Goal: Task Accomplishment & Management: Manage account settings

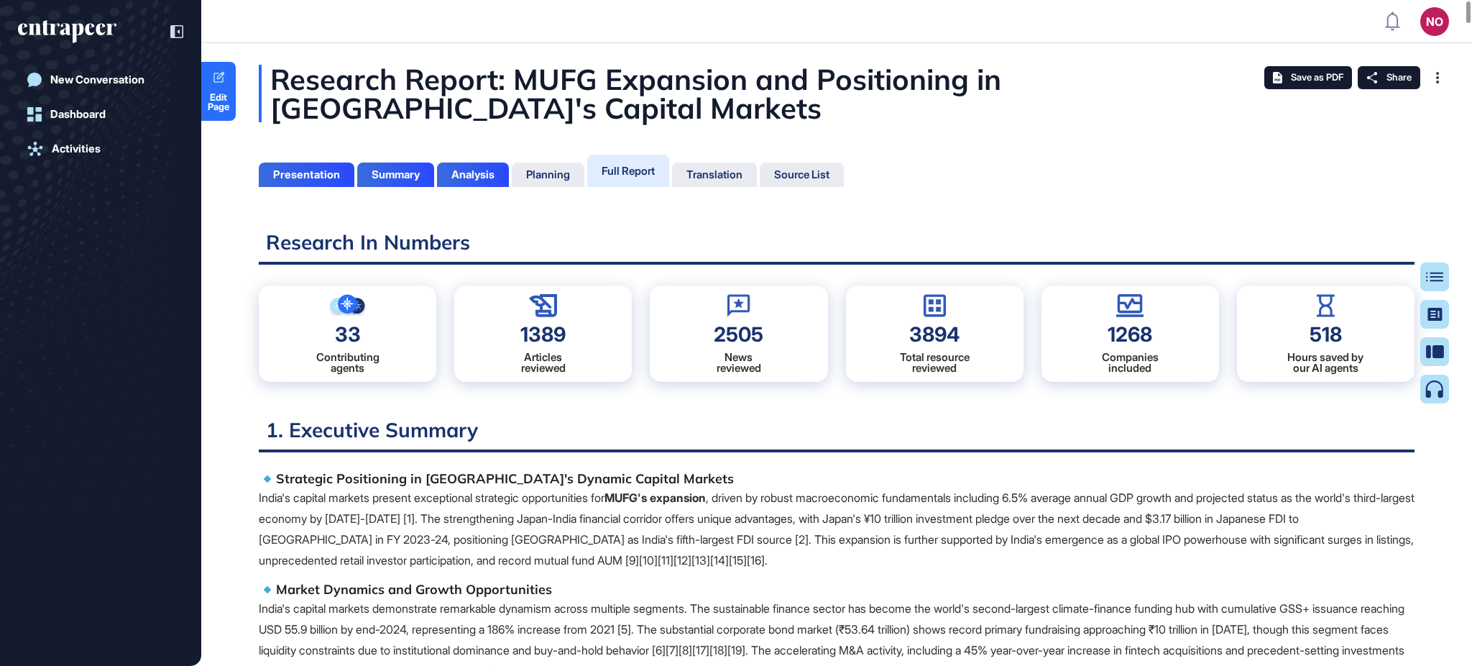
scroll to position [594, 3]
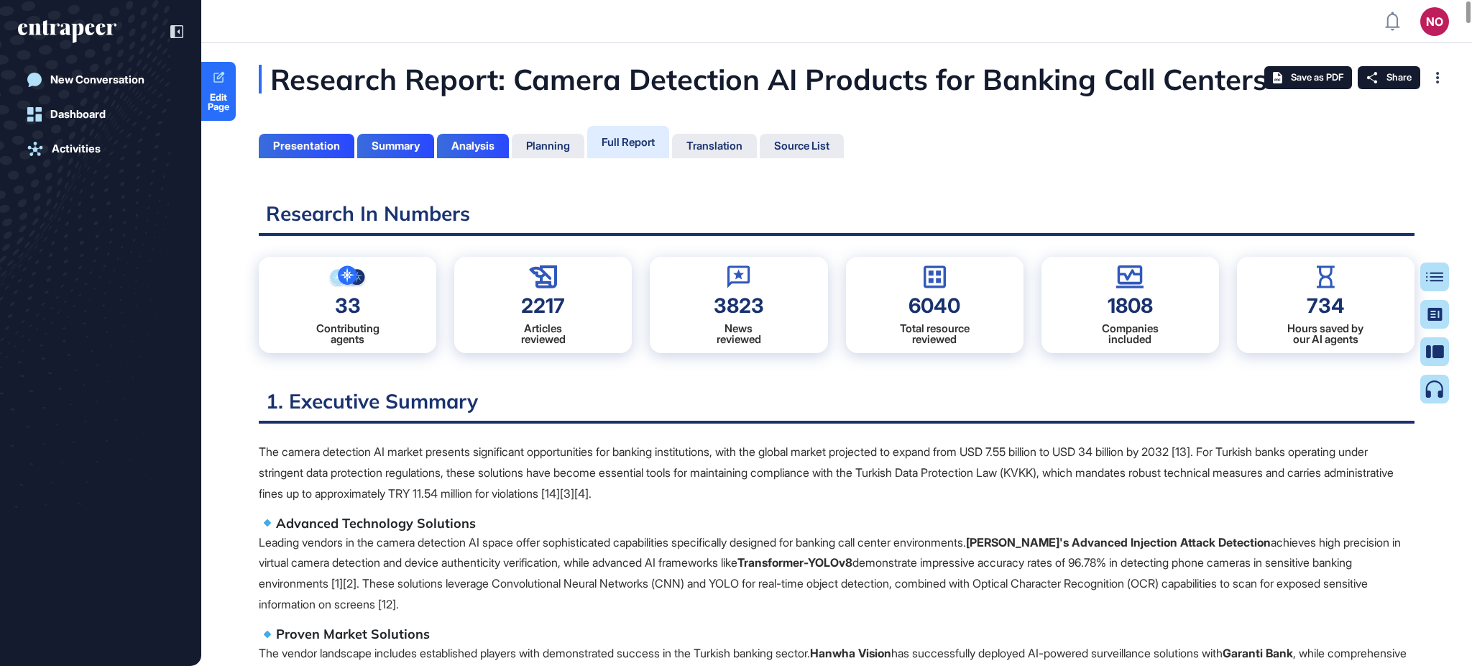
scroll to position [6, 1]
click at [213, 101] on span "Edit Page" at bounding box center [218, 102] width 34 height 19
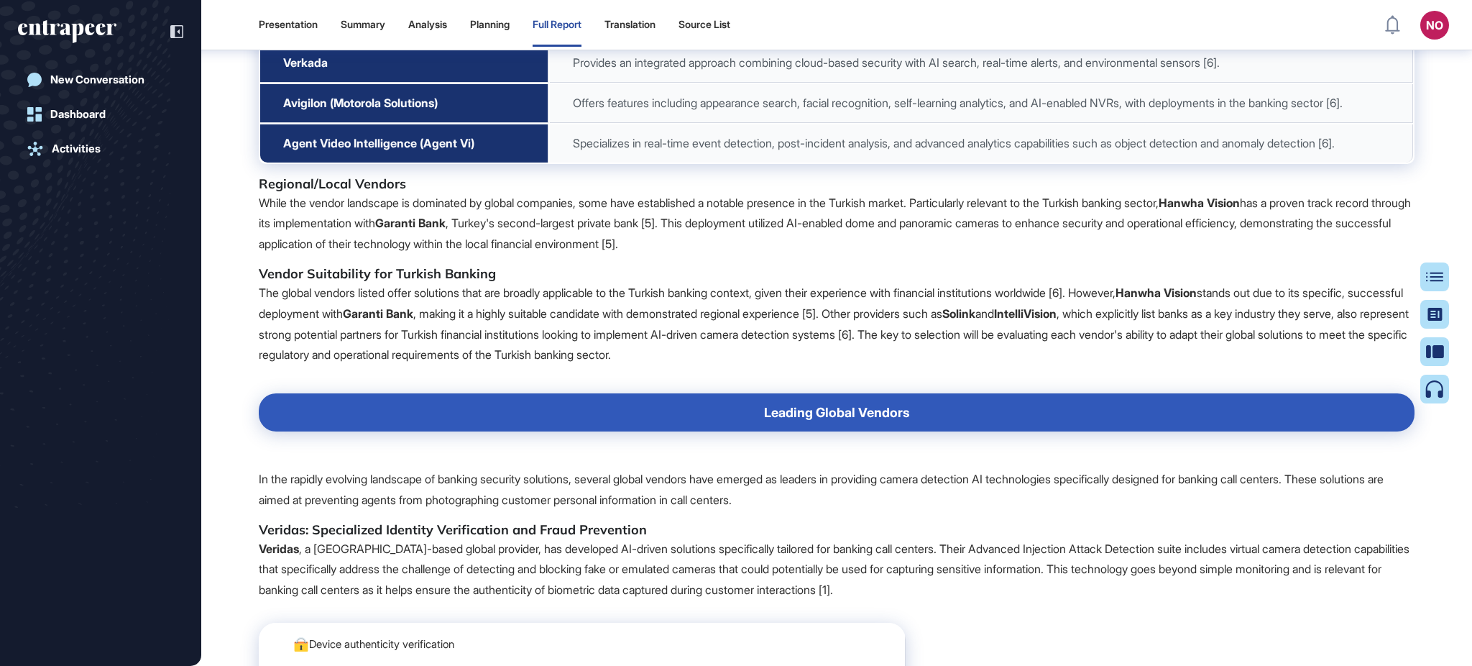
scroll to position [9257, 0]
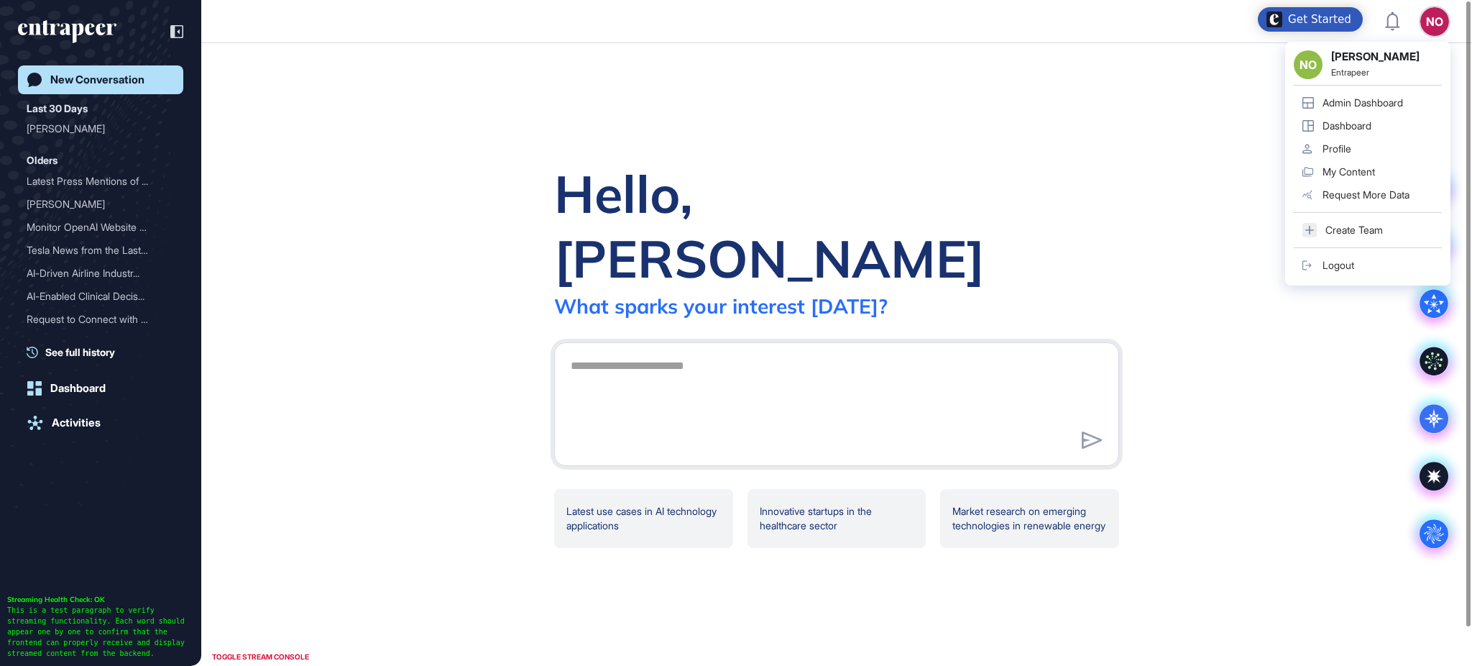
click at [1386, 93] on link "Admin Dashboard" at bounding box center [1368, 102] width 148 height 23
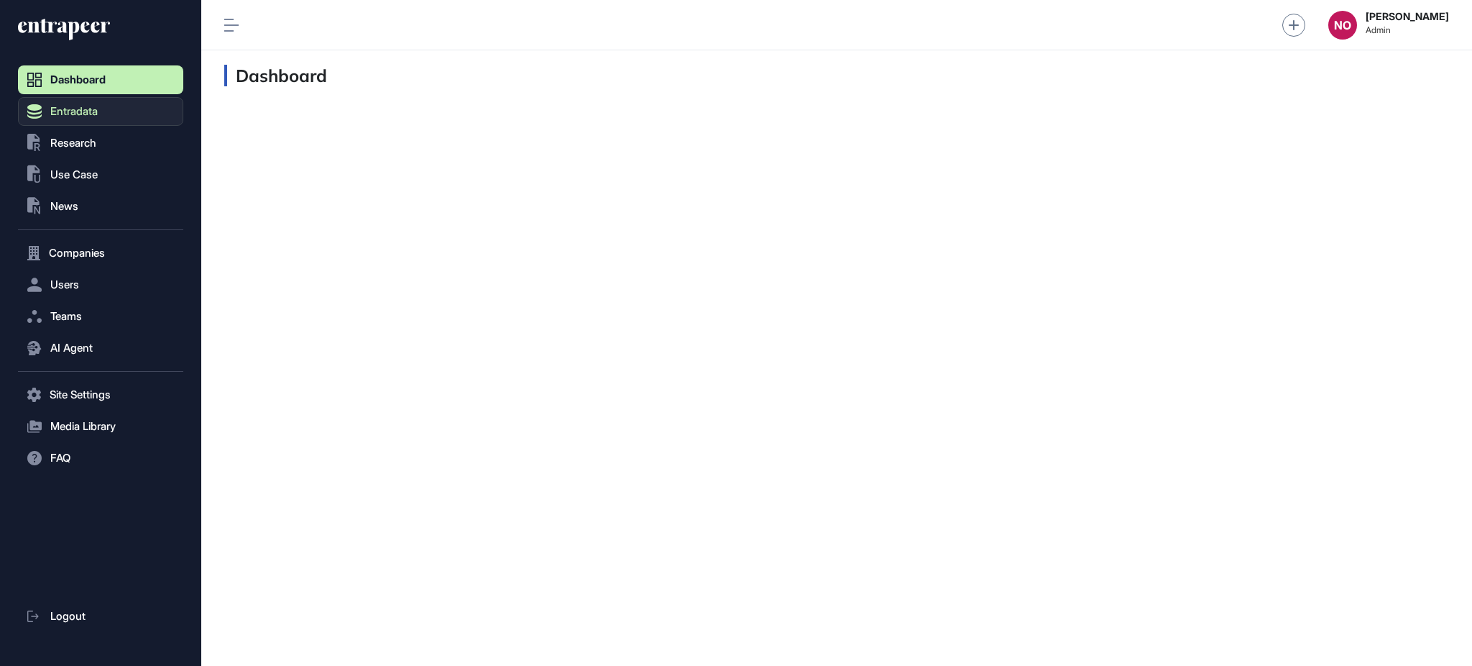
scroll to position [1, 1]
drag, startPoint x: 85, startPoint y: 111, endPoint x: 97, endPoint y: 125, distance: 18.3
click at [86, 111] on span "Entradata" at bounding box center [73, 111] width 47 height 11
click at [80, 110] on span "Entradata" at bounding box center [73, 111] width 47 height 11
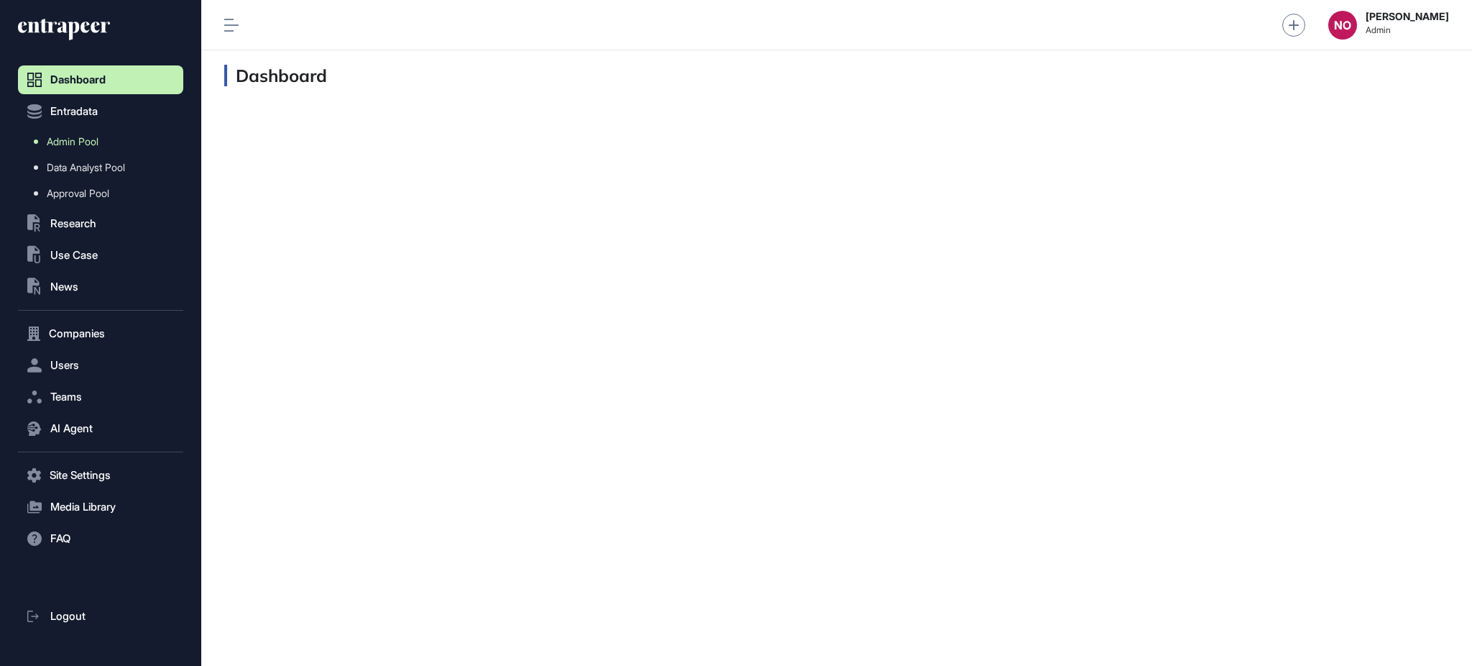
click at [79, 142] on span "Admin Pool" at bounding box center [73, 141] width 52 height 11
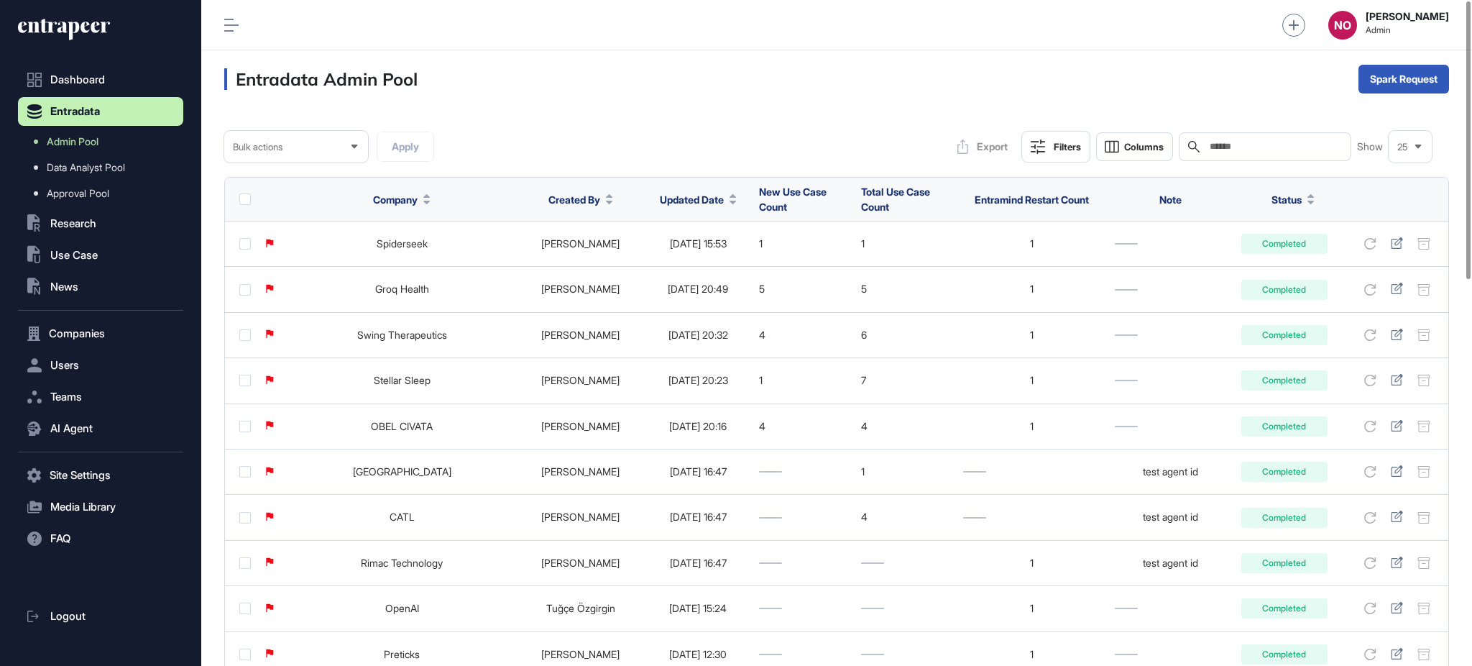
click at [1222, 147] on input "text" at bounding box center [1275, 146] width 134 height 11
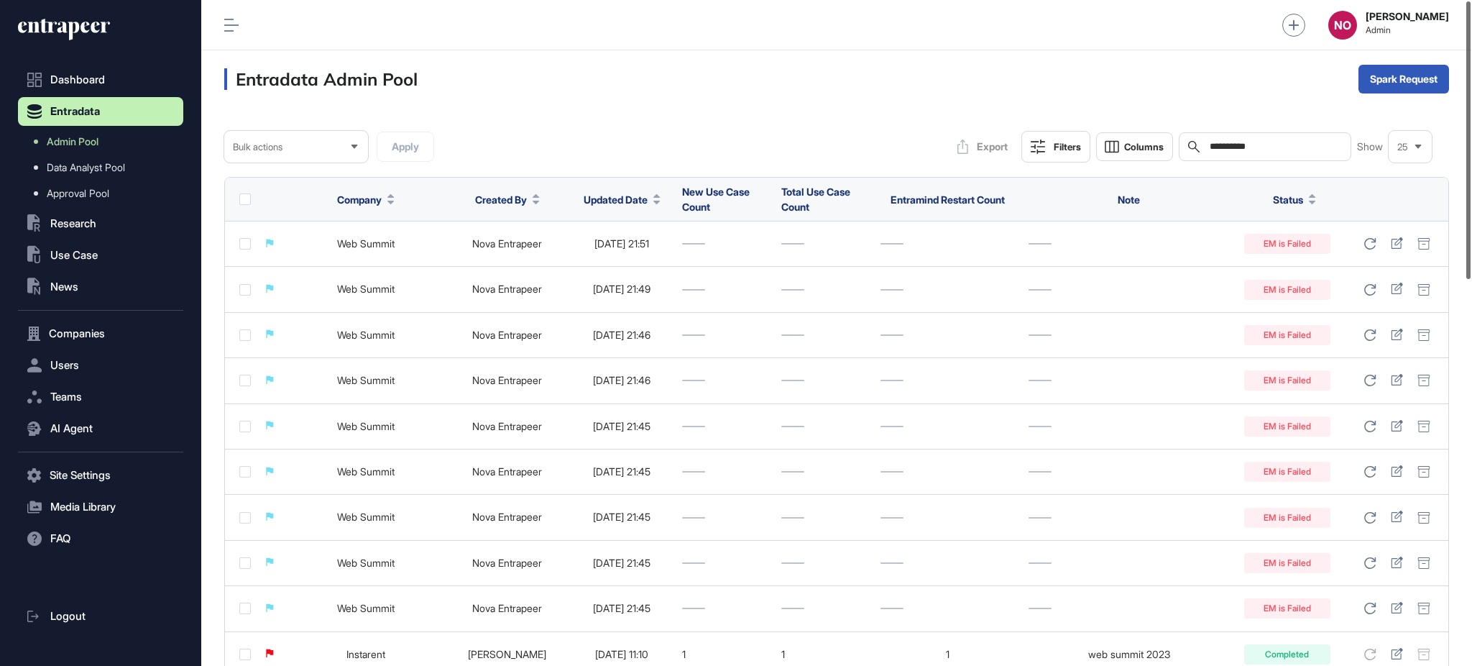
drag, startPoint x: 1470, startPoint y: 203, endPoint x: 1470, endPoint y: 141, distance: 62.5
click at [1470, 249] on div at bounding box center [1468, 139] width 4 height 277
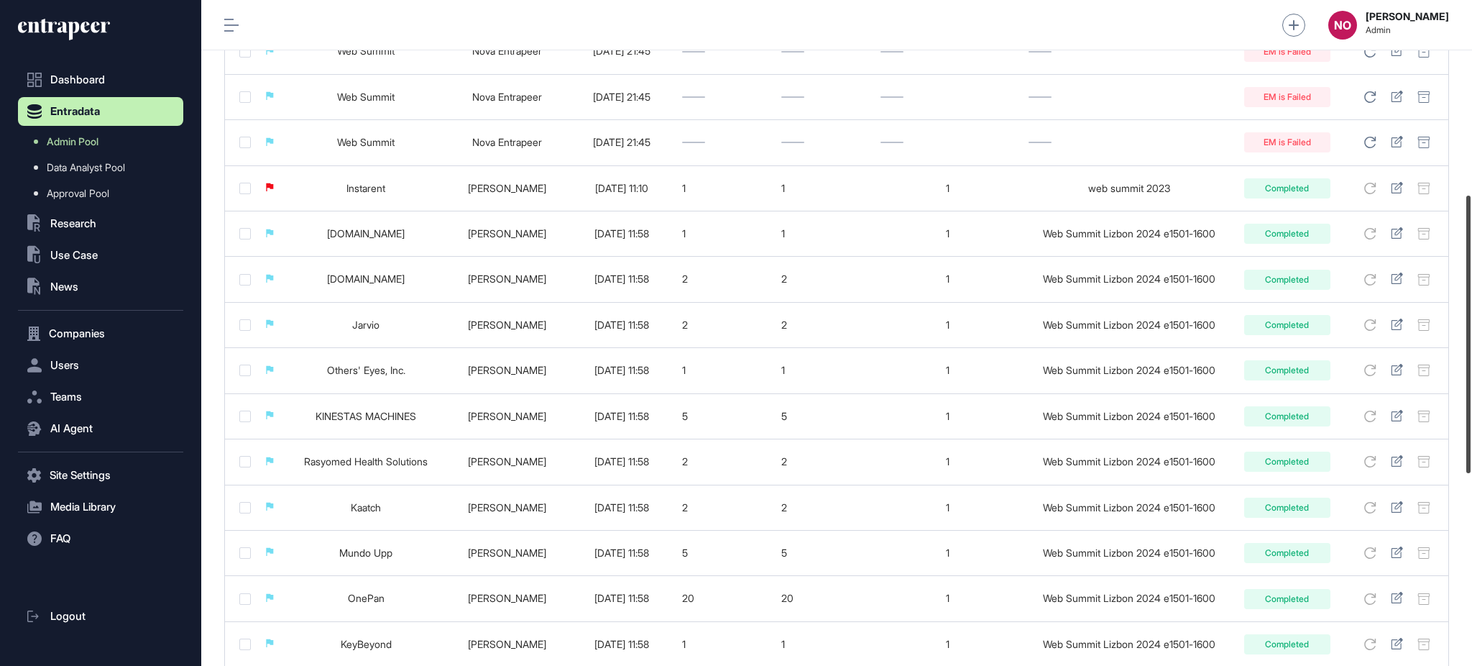
scroll to position [473, 0]
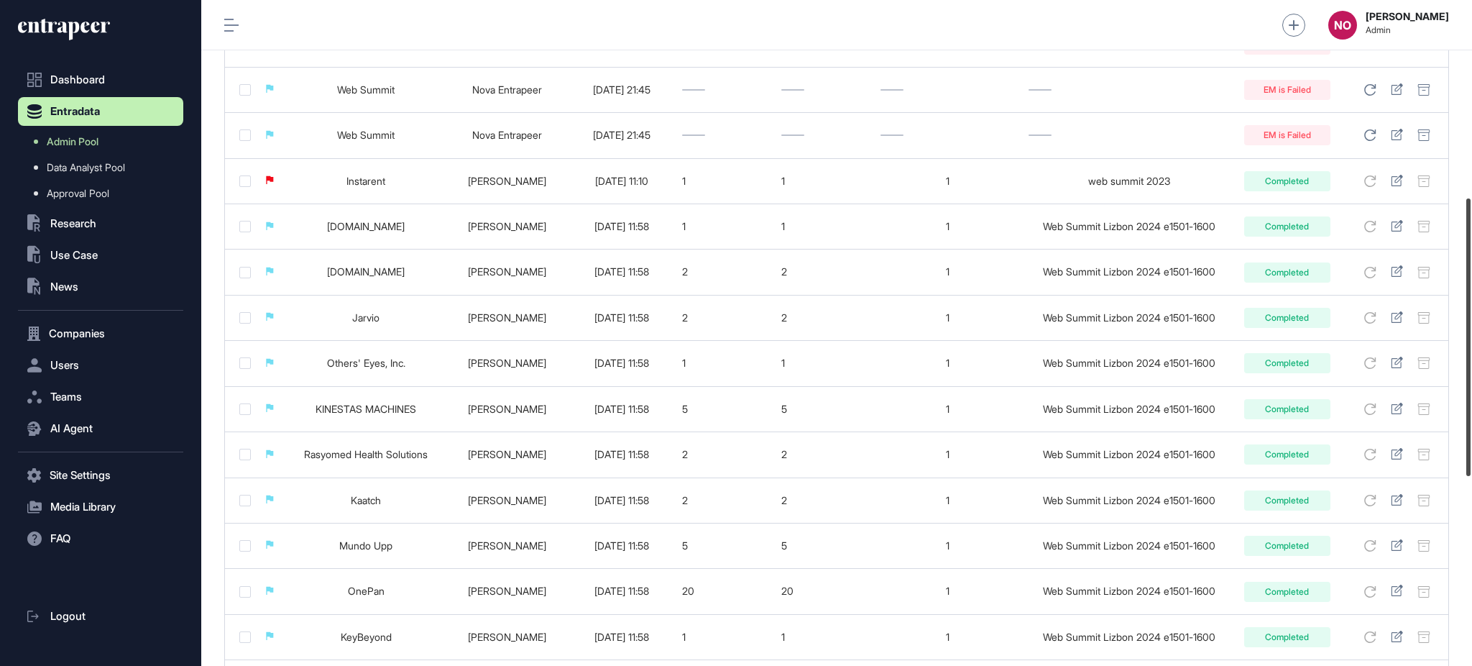
drag, startPoint x: 1470, startPoint y: 141, endPoint x: 1469, endPoint y: 292, distance: 150.9
click at [1469, 292] on div at bounding box center [1468, 336] width 4 height 277
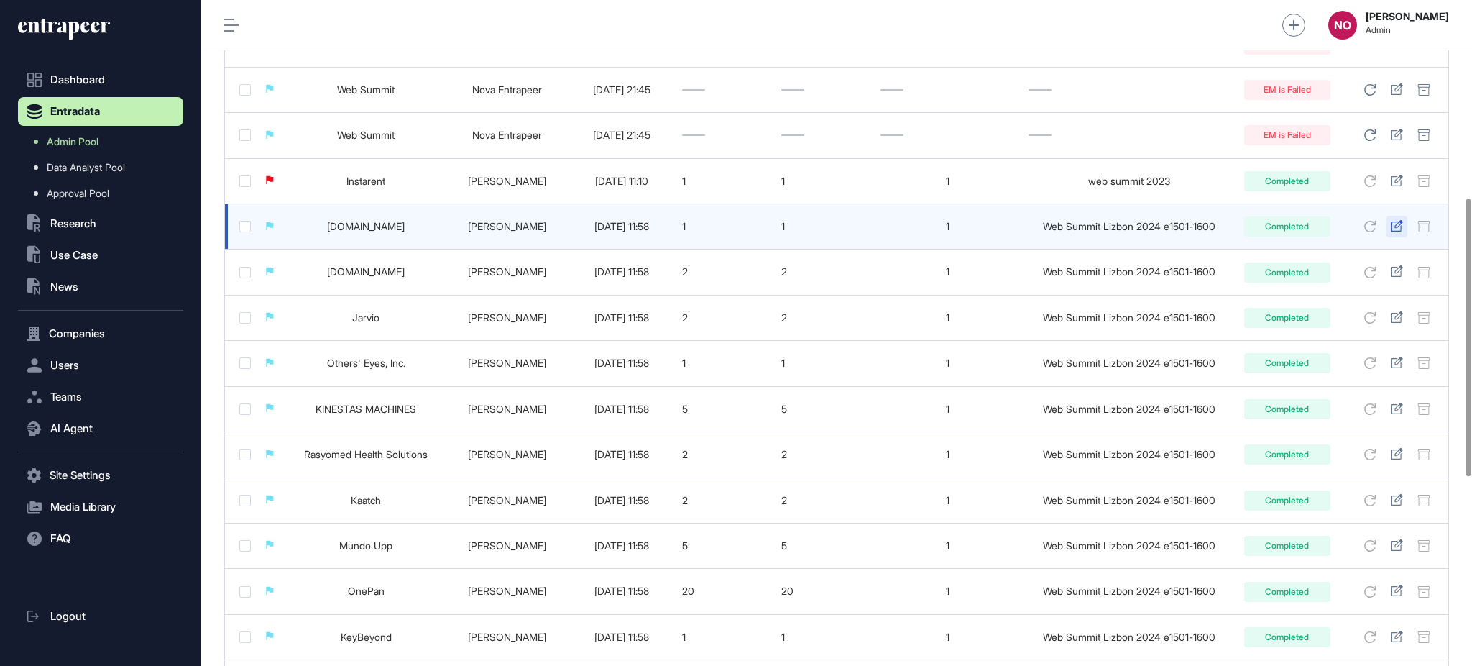
type input "**********"
click at [1401, 223] on icon at bounding box center [1397, 225] width 12 height 11
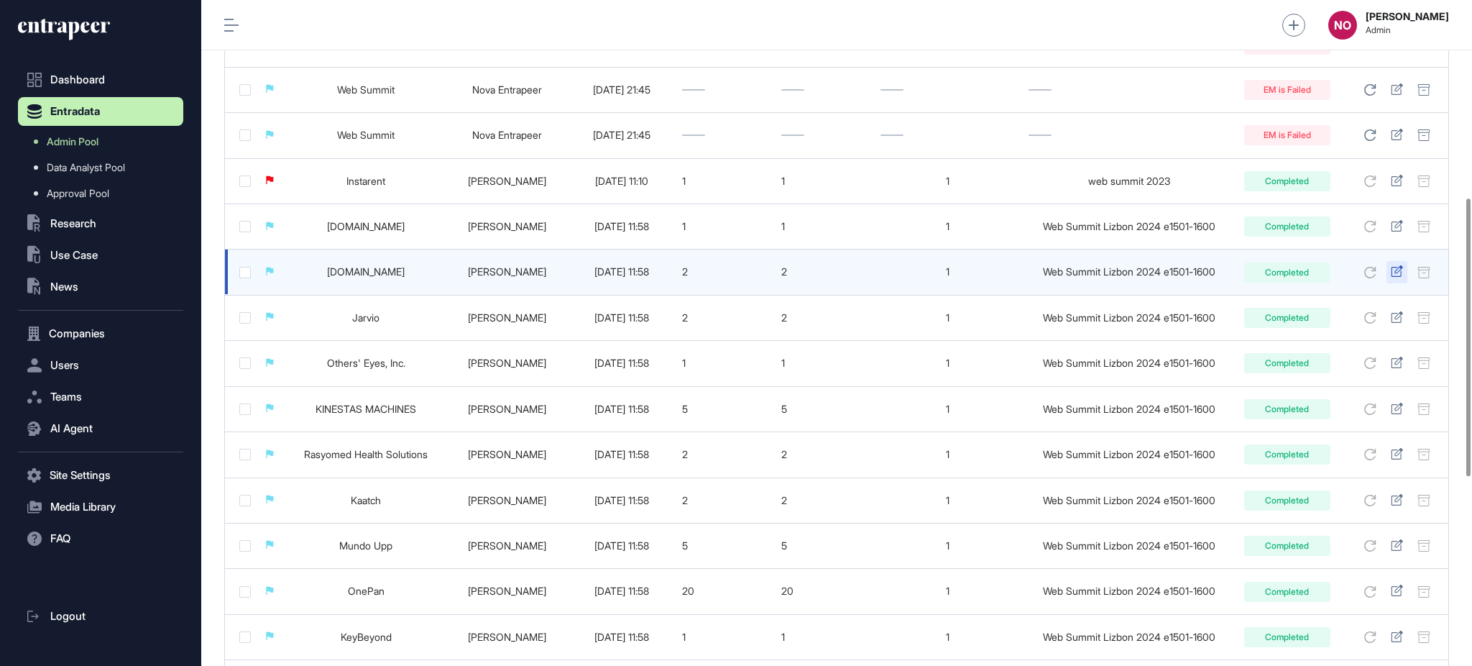
click at [1396, 278] on link at bounding box center [1397, 271] width 12 height 13
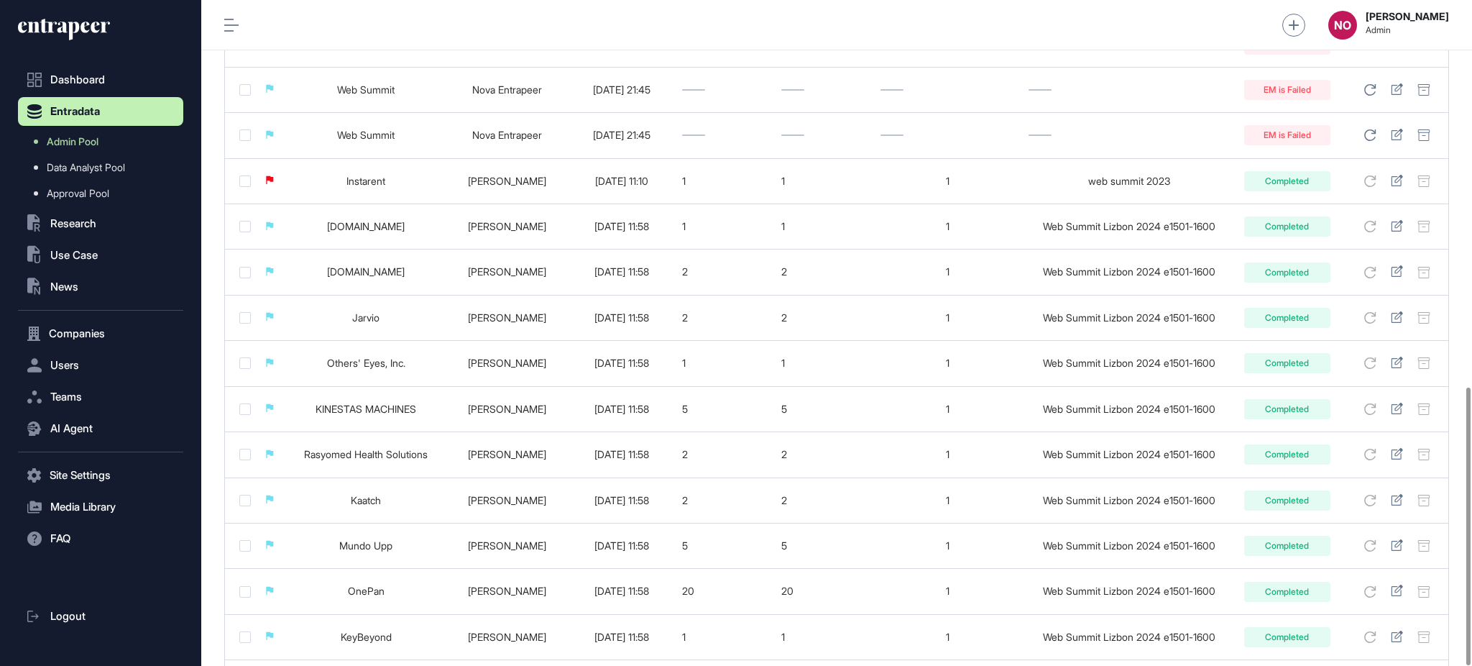
scroll to position [926, 0]
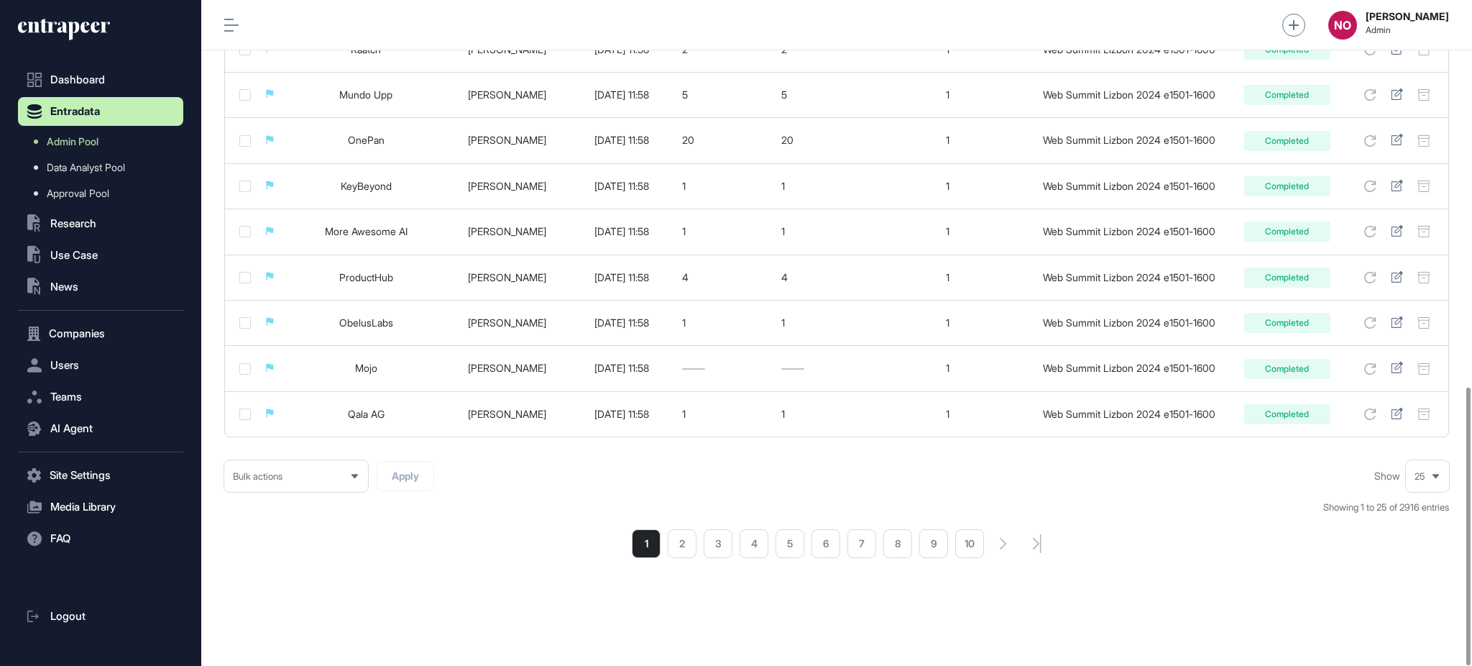
click at [114, 348] on nav "Dashboard Entradata Admin Pool Data Analyst Pool Approval Pool .st0{fill:curren…" at bounding box center [100, 365] width 165 height 601
click at [111, 343] on button "Companies" at bounding box center [100, 333] width 165 height 29
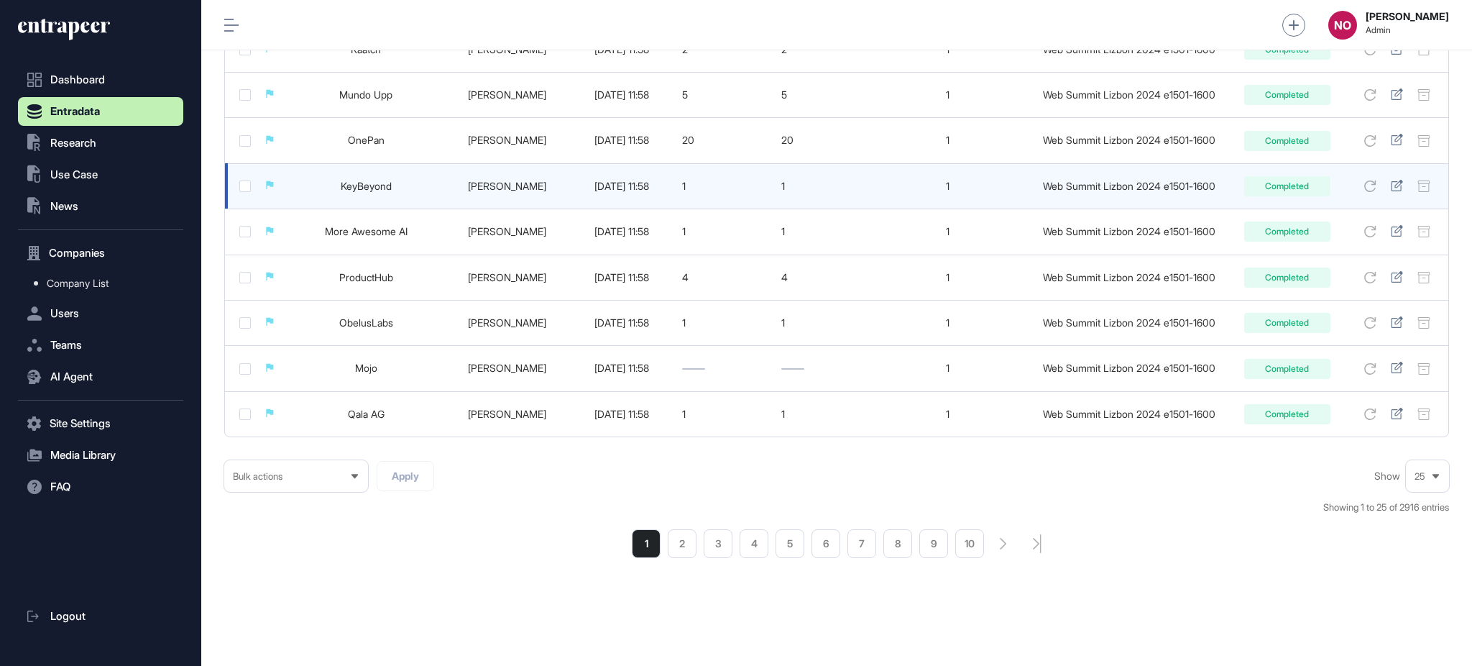
drag, startPoint x: 105, startPoint y: 281, endPoint x: 587, endPoint y: 204, distance: 488.3
click at [105, 280] on span "Company List" at bounding box center [78, 282] width 62 height 11
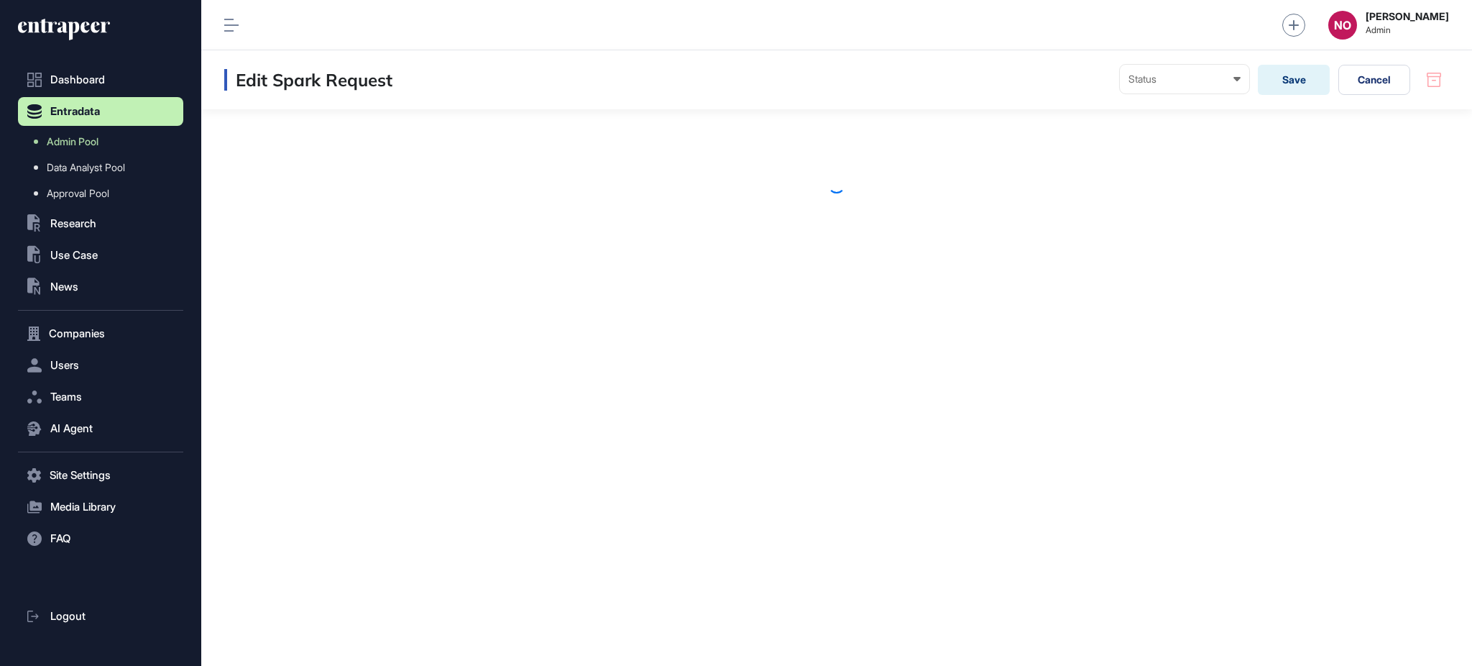
scroll to position [1, 1]
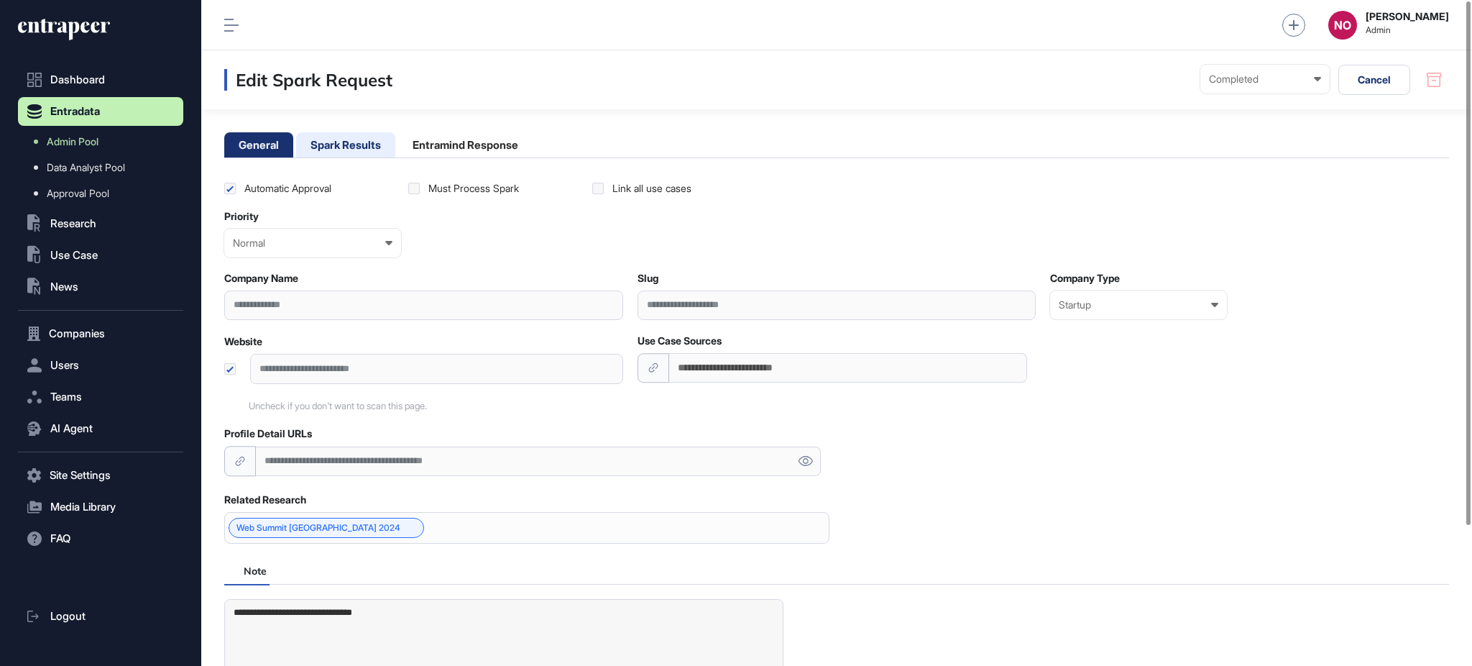
drag, startPoint x: 359, startPoint y: 139, endPoint x: 389, endPoint y: 145, distance: 30.0
click at [359, 142] on li "Spark Results" at bounding box center [345, 144] width 99 height 25
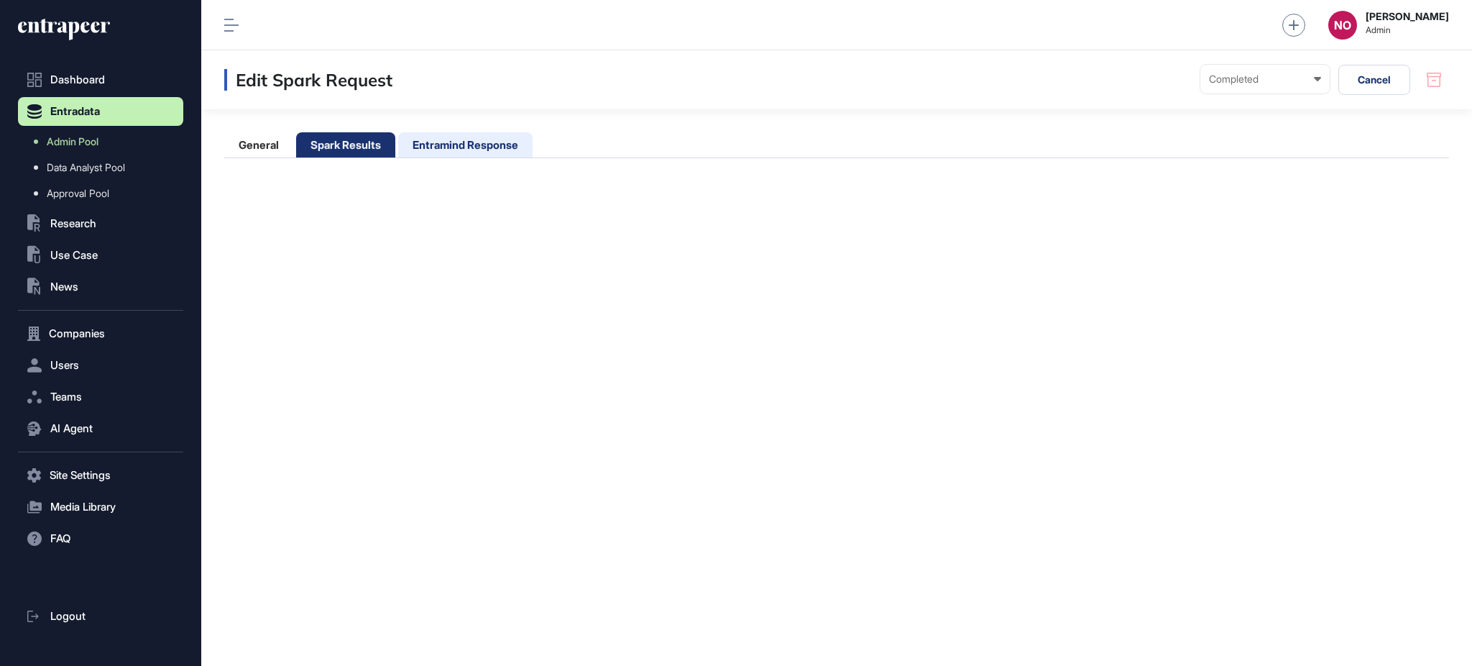
scroll to position [0, 0]
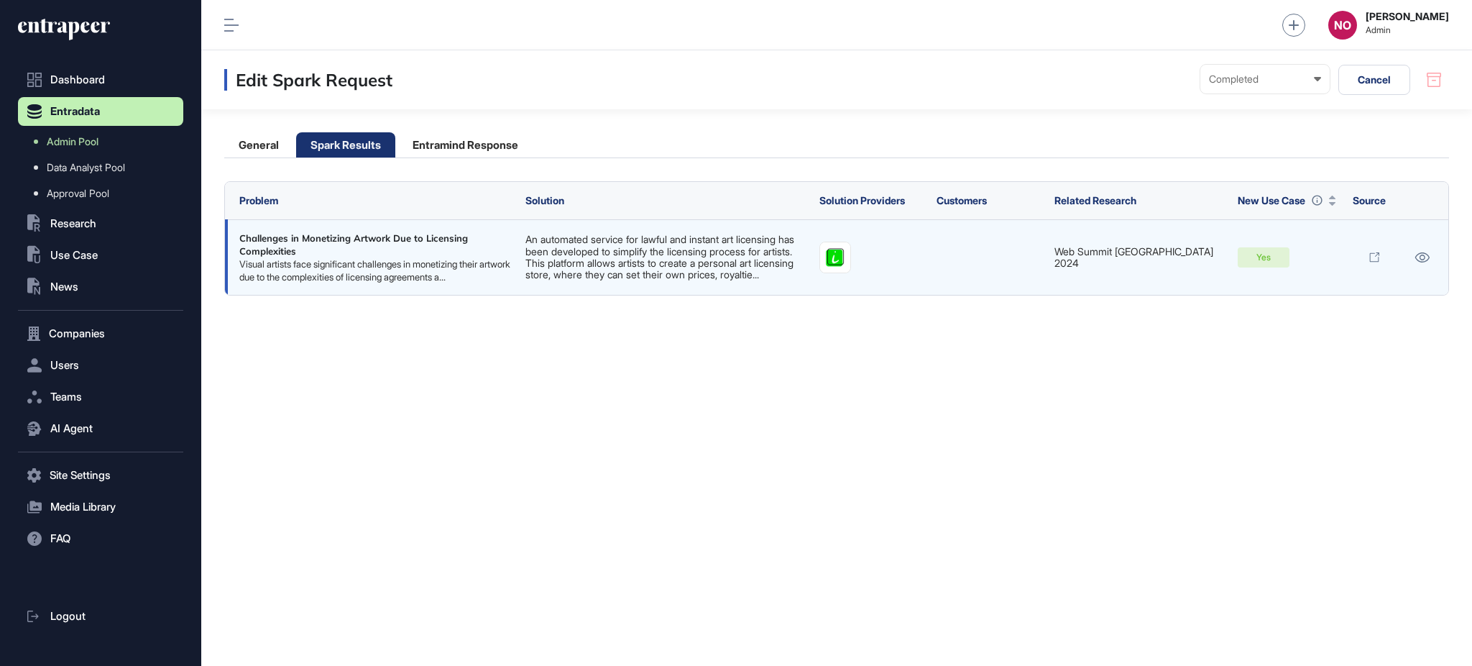
click at [645, 252] on link "An automated service for lawful and instant art licensing has been developed to…" at bounding box center [659, 256] width 269 height 47
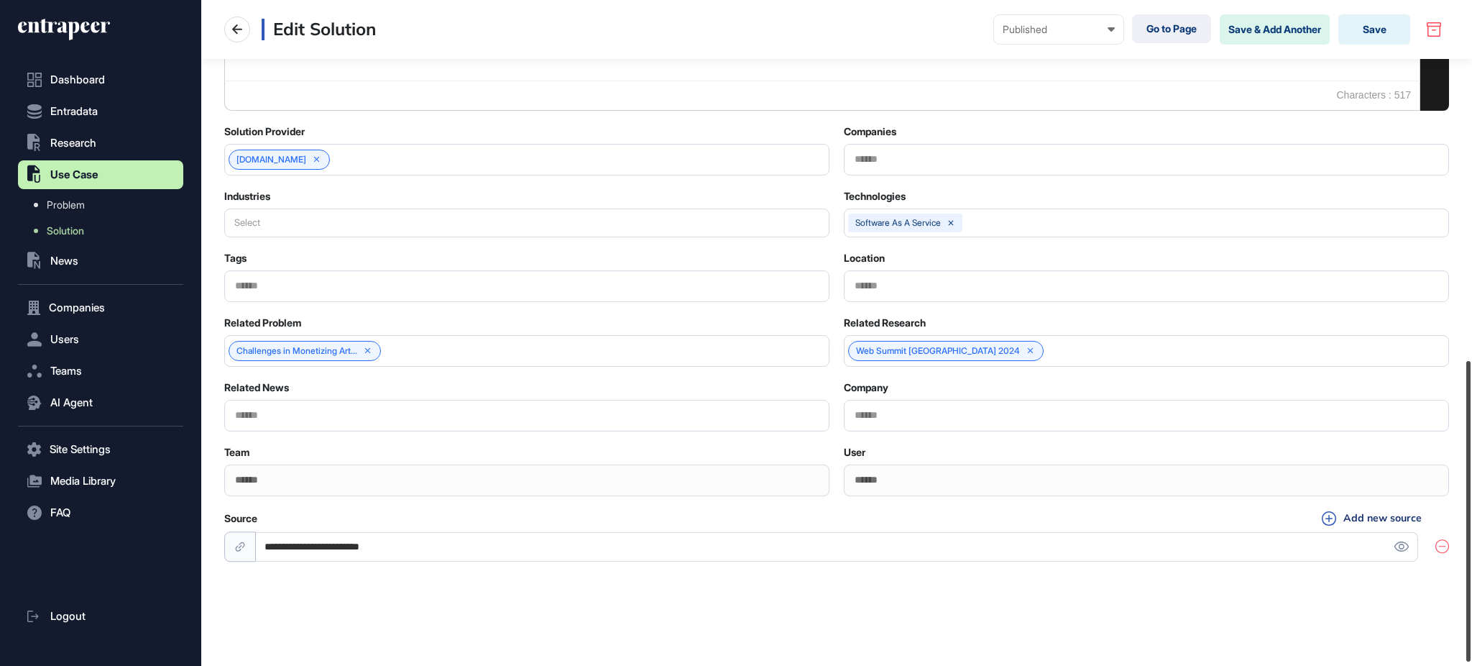
scroll to position [802, 0]
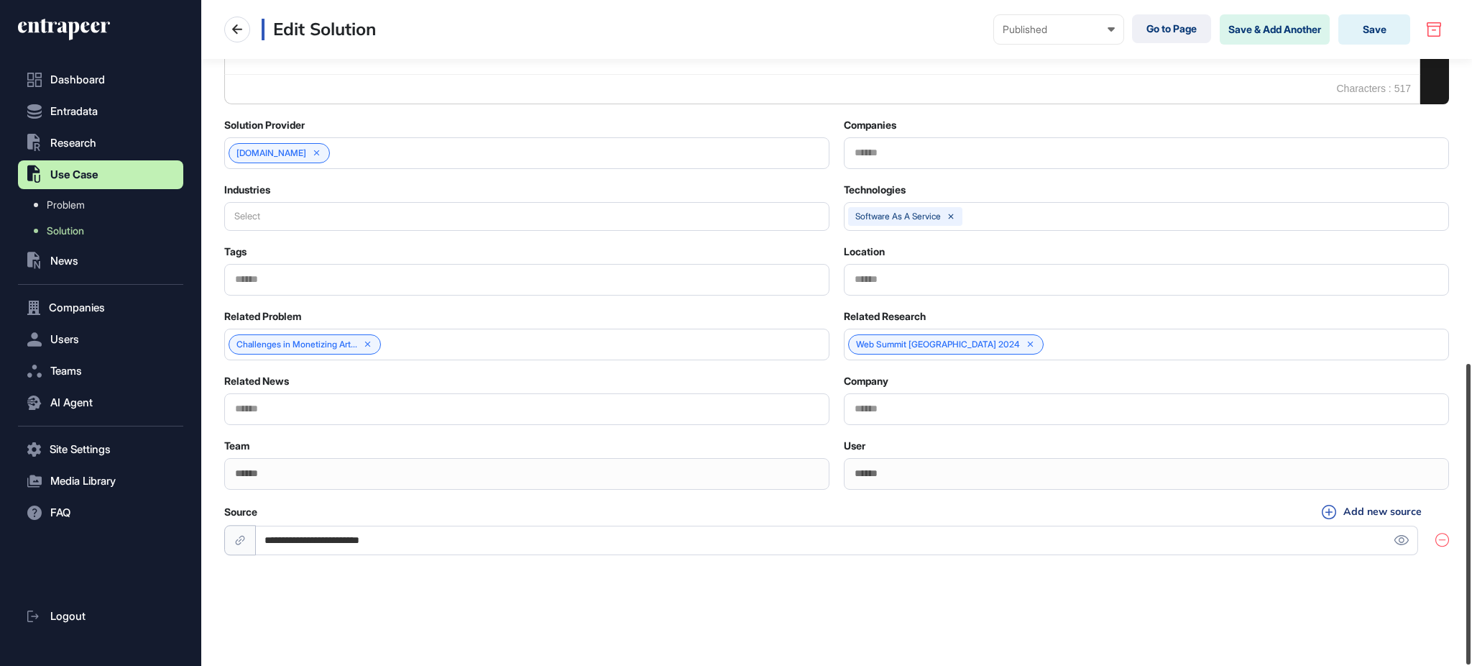
drag, startPoint x: 1470, startPoint y: 233, endPoint x: 1470, endPoint y: 548, distance: 315.5
click at [1470, 548] on div at bounding box center [1468, 514] width 4 height 300
click at [1021, 353] on div "Web Summit [GEOGRAPHIC_DATA] 2024" at bounding box center [1146, 344] width 605 height 32
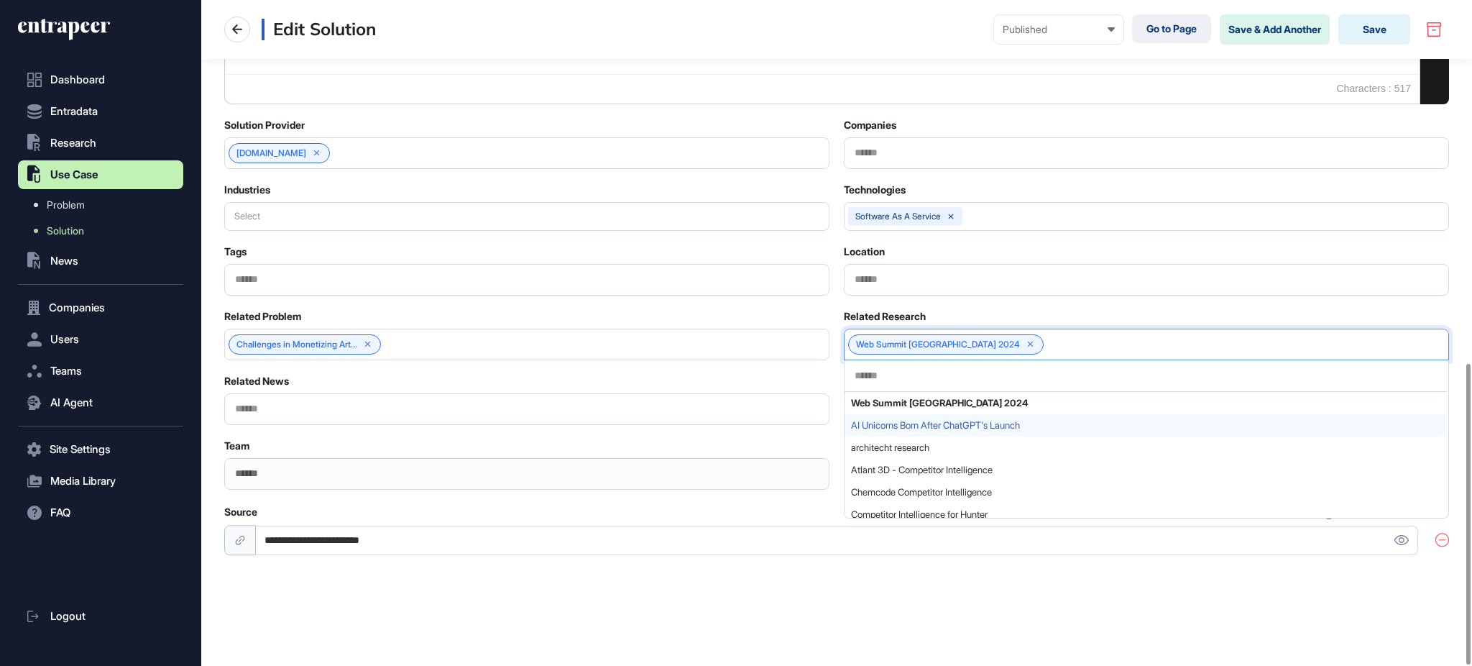
click at [932, 423] on span "AI Unicorns Born After ChatGPT's Launch" at bounding box center [1145, 425] width 589 height 11
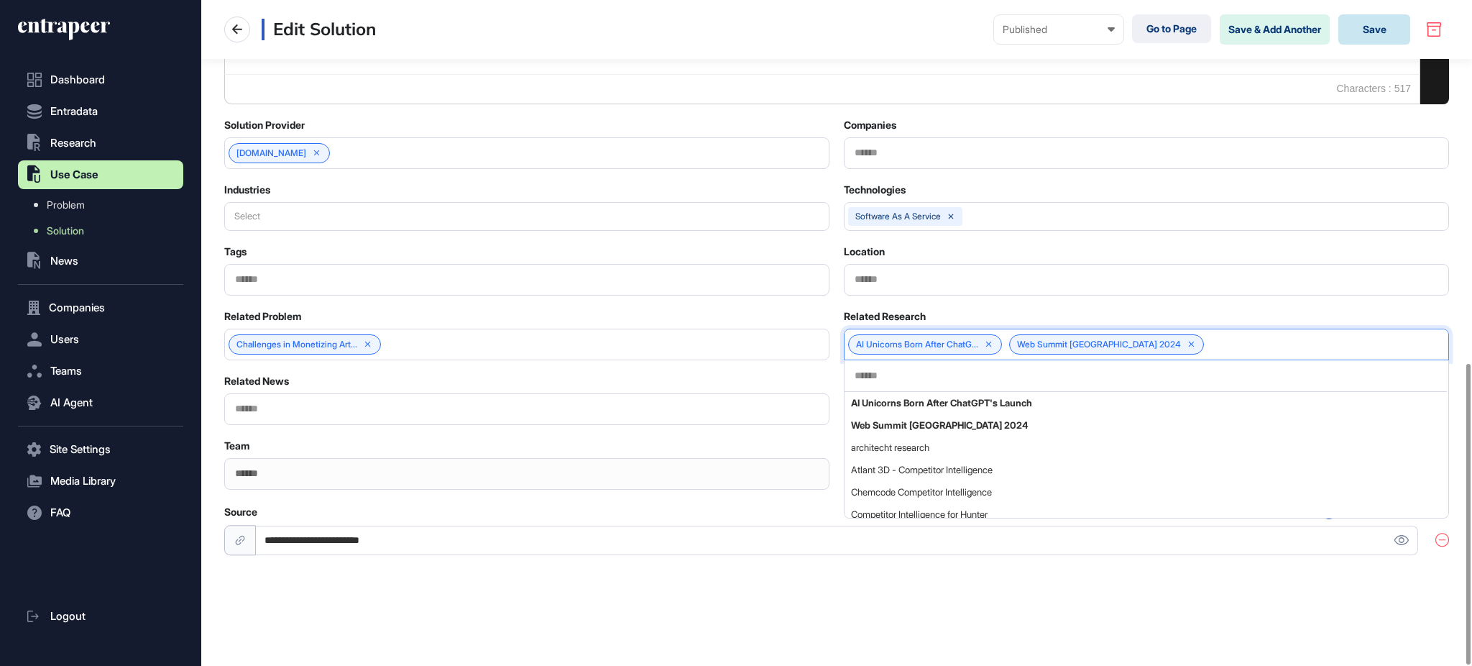
click at [1384, 29] on button "Save" at bounding box center [1374, 29] width 72 height 30
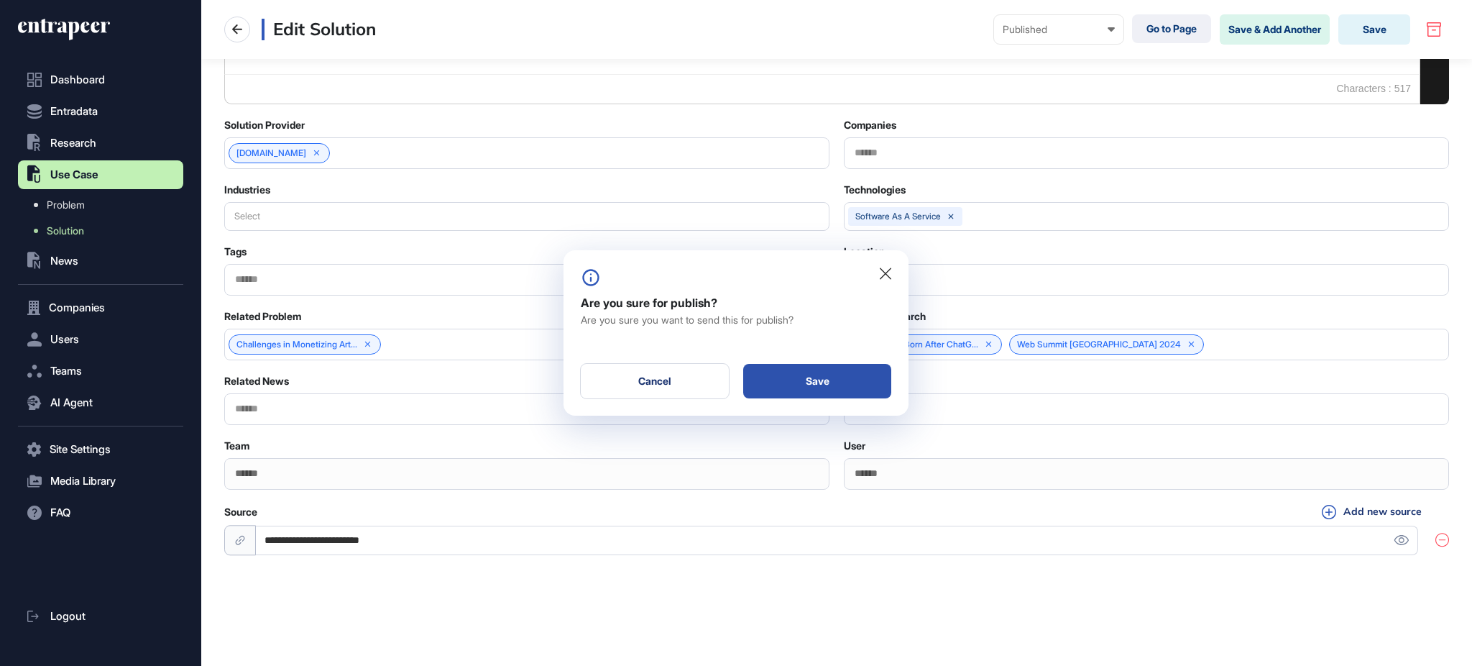
click at [805, 394] on div "Save" at bounding box center [817, 381] width 148 height 34
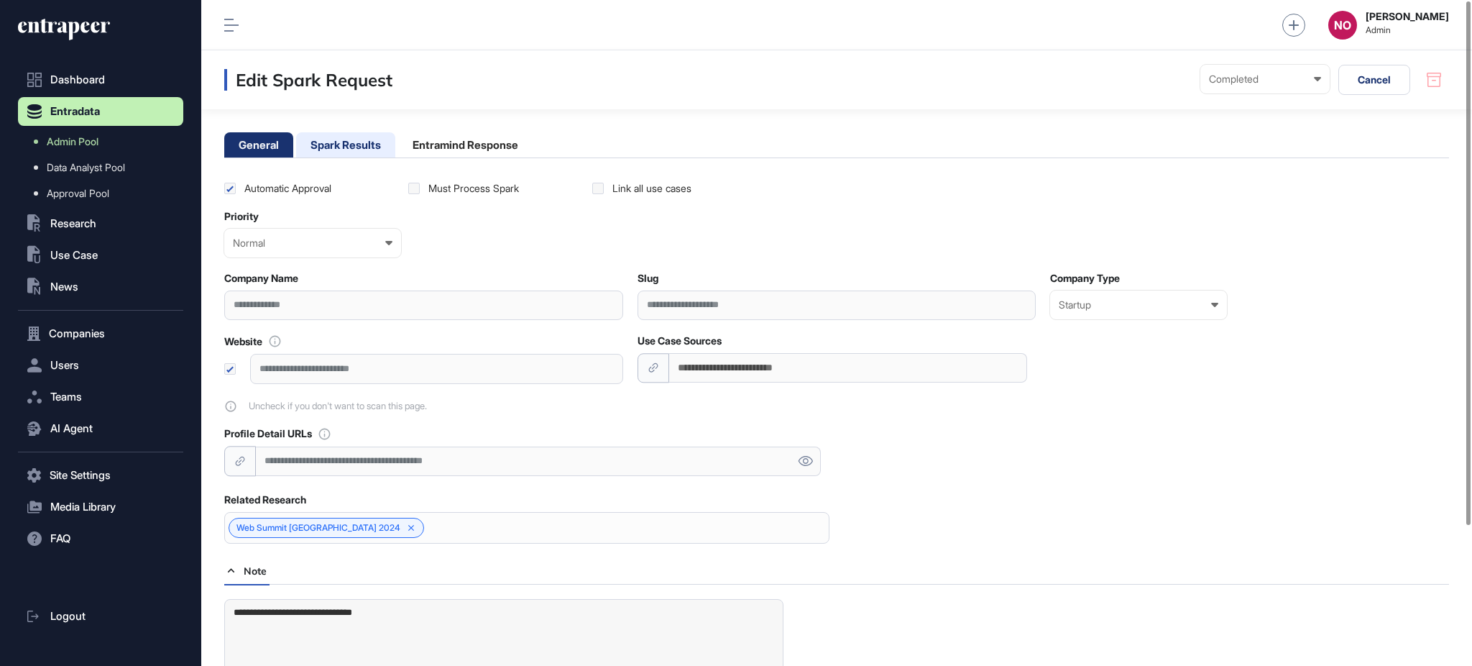
click at [339, 139] on li "Spark Results" at bounding box center [345, 144] width 99 height 25
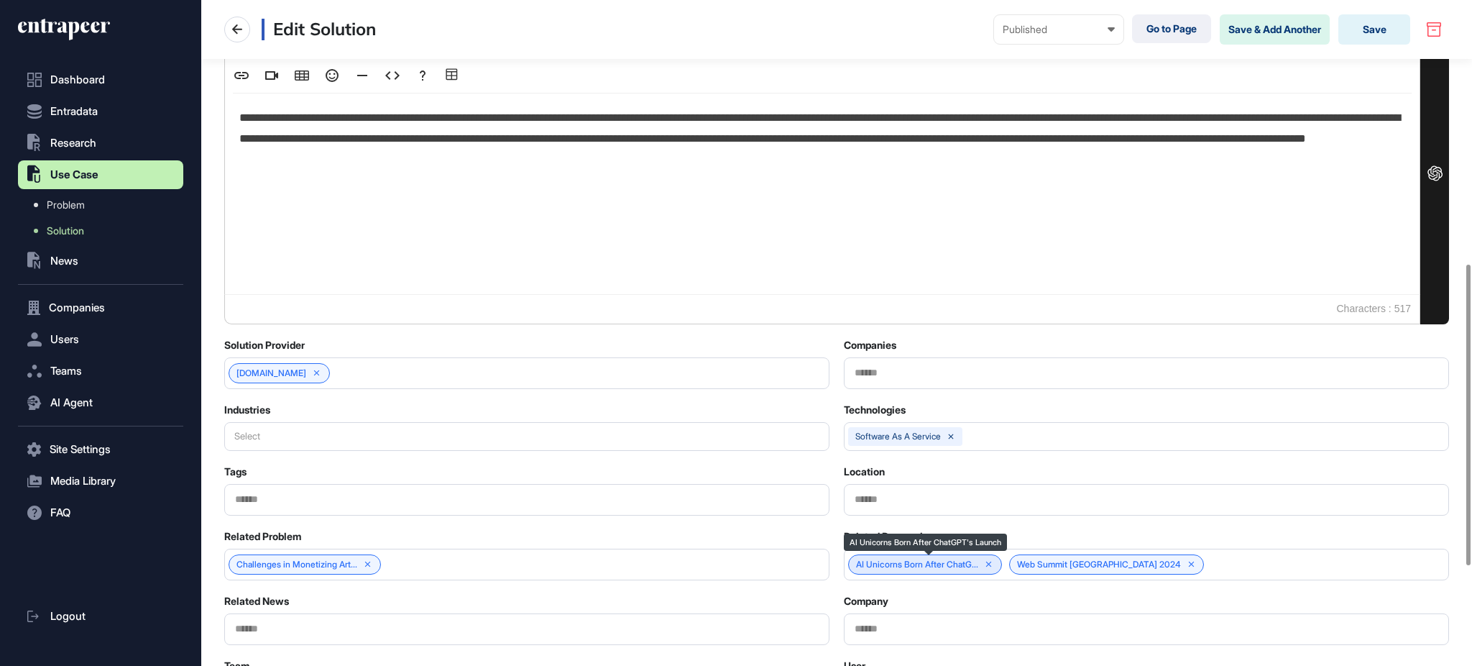
click at [994, 563] on icon at bounding box center [989, 564] width 10 height 10
click at [1372, 22] on button "Save" at bounding box center [1374, 29] width 72 height 30
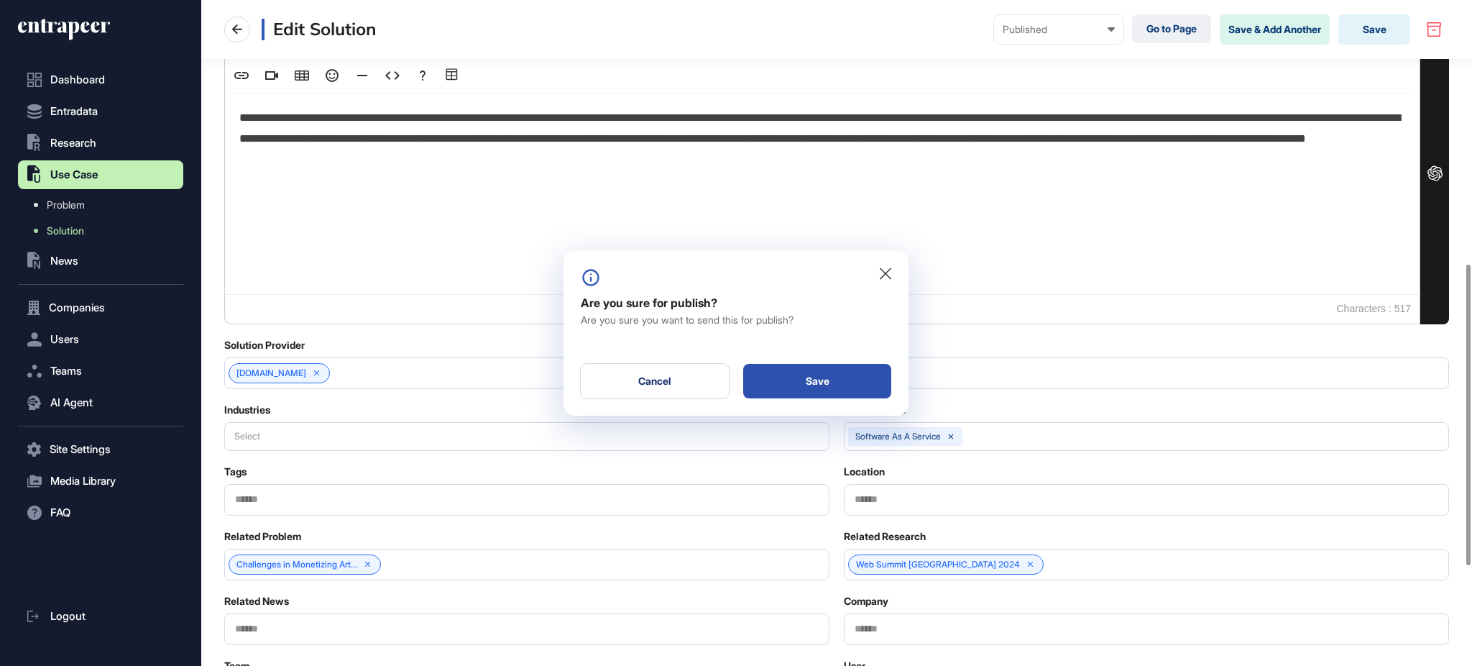
click at [843, 386] on div "Save" at bounding box center [817, 381] width 148 height 34
